Goal: Task Accomplishment & Management: Manage account settings

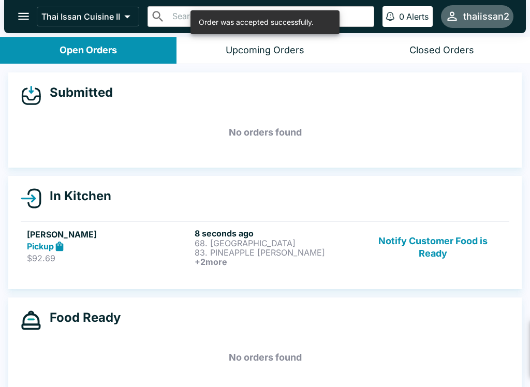
click at [260, 262] on h6 "+ 2 more" at bounding box center [276, 261] width 163 height 9
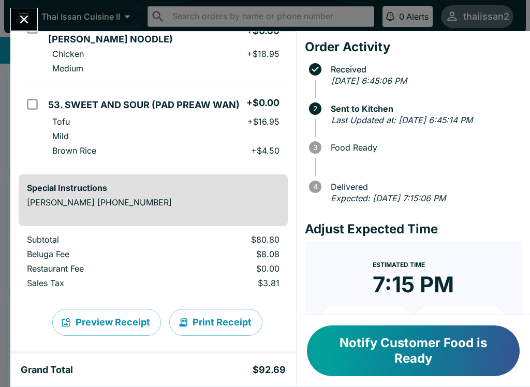
scroll to position [262, 0]
click at [216, 315] on button "Print Receipt" at bounding box center [215, 322] width 93 height 27
click at [20, 15] on icon "Close" at bounding box center [24, 19] width 14 height 14
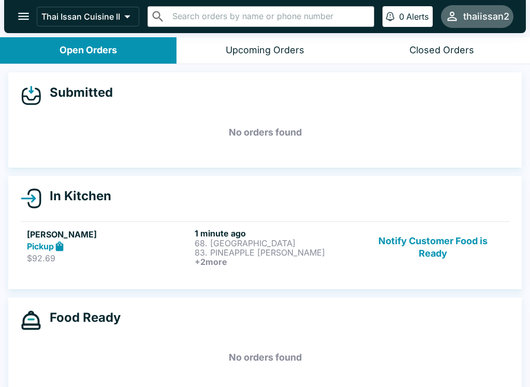
click at [442, 256] on button "Notify Customer Food is Ready" at bounding box center [433, 247] width 140 height 38
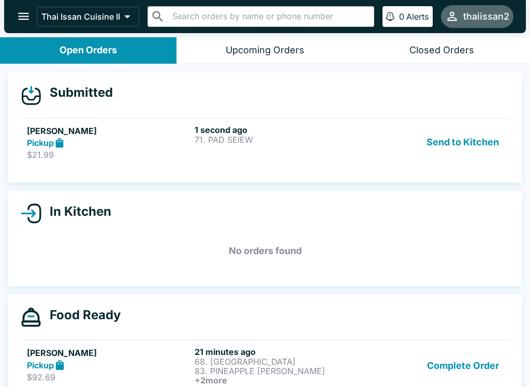
click at [448, 139] on button "Send to Kitchen" at bounding box center [462, 143] width 81 height 36
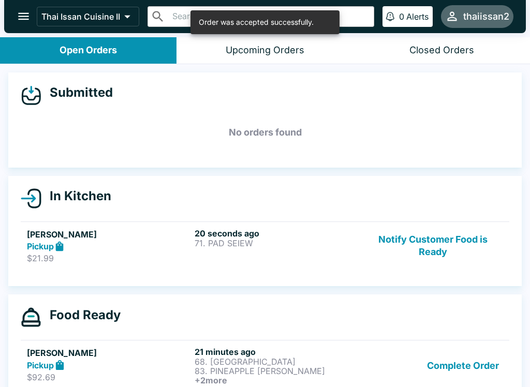
click at [80, 247] on div "Pickup" at bounding box center [108, 247] width 163 height 12
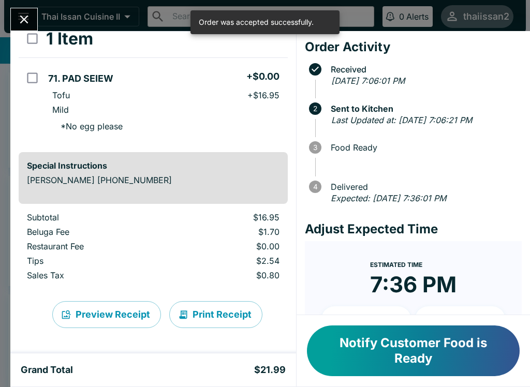
scroll to position [63, 0]
click at [226, 322] on button "Print Receipt" at bounding box center [215, 314] width 93 height 27
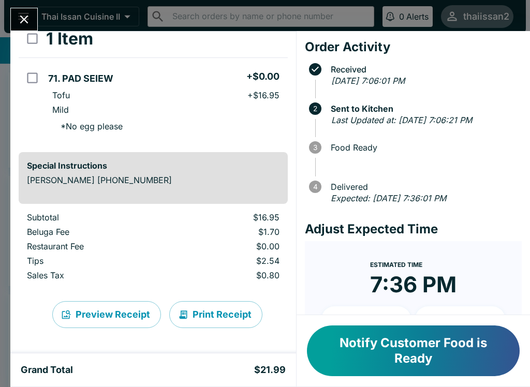
click at [33, 19] on button "Close" at bounding box center [24, 19] width 26 height 22
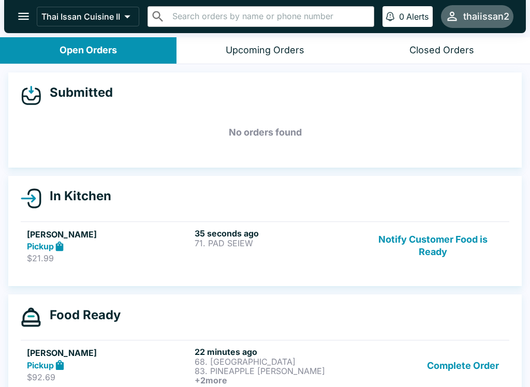
click at [441, 240] on button "Notify Customer Food is Ready" at bounding box center [433, 246] width 140 height 36
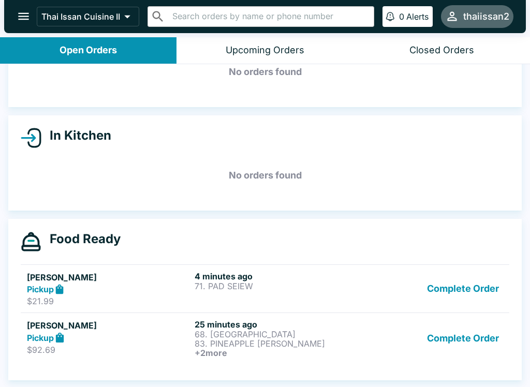
click at [470, 343] on button "Complete Order" at bounding box center [463, 338] width 80 height 38
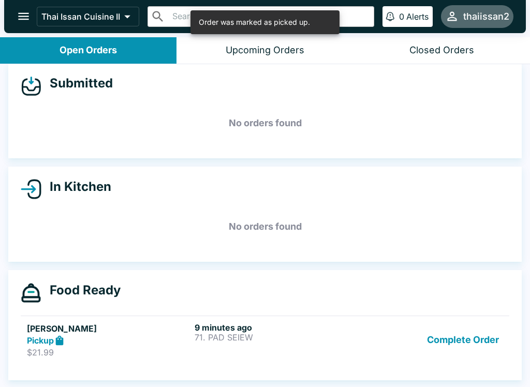
scroll to position [9, 0]
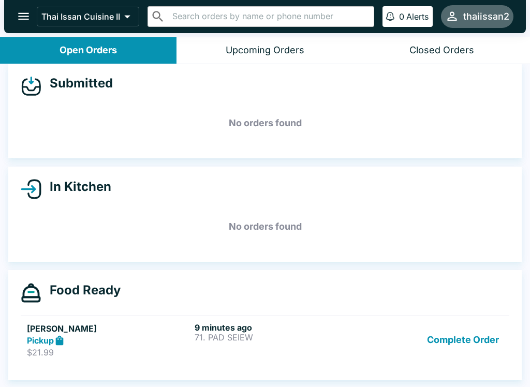
click at [459, 335] on button "Complete Order" at bounding box center [463, 340] width 80 height 36
